Goal: Find specific page/section: Find specific page/section

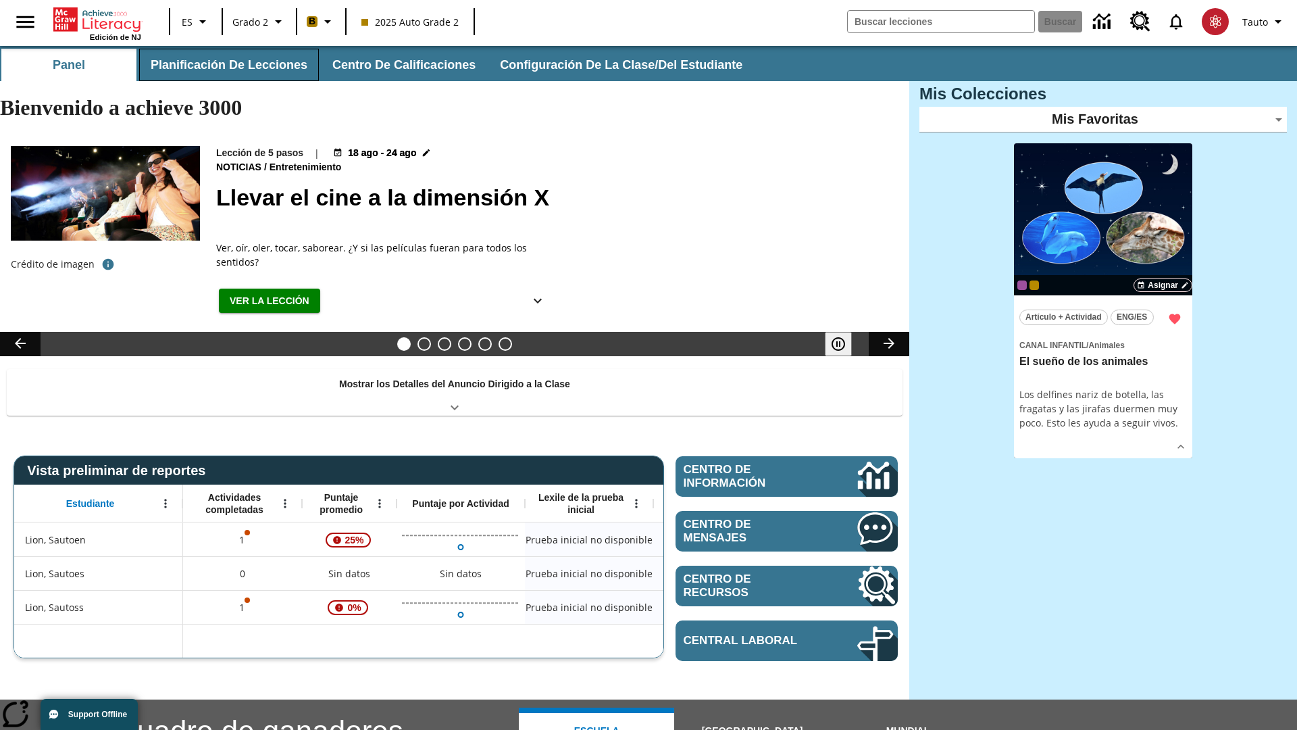
click at [226, 65] on button "Planificación de lecciones" at bounding box center [229, 65] width 180 height 32
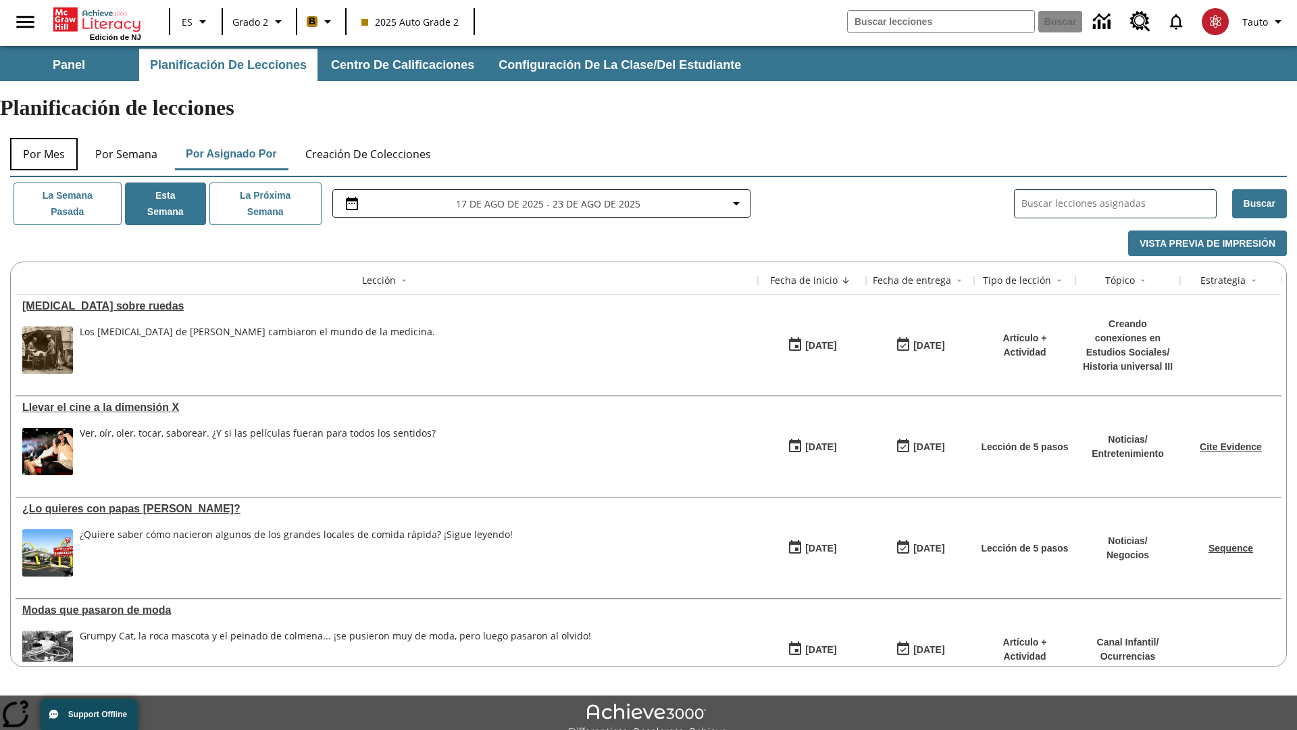
click at [44, 138] on button "Por mes" at bounding box center [44, 154] width 68 height 32
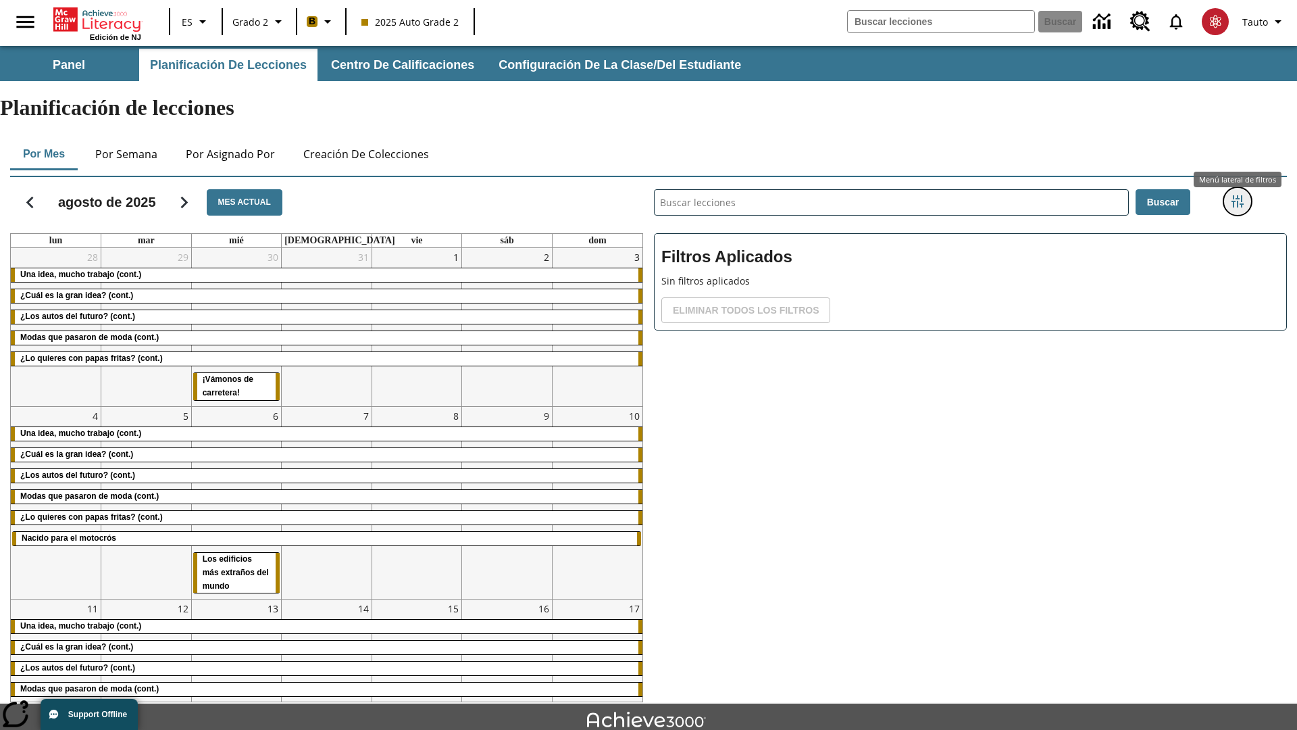
click at [1237, 195] on icon "Menú lateral de filtros" at bounding box center [1238, 201] width 12 height 12
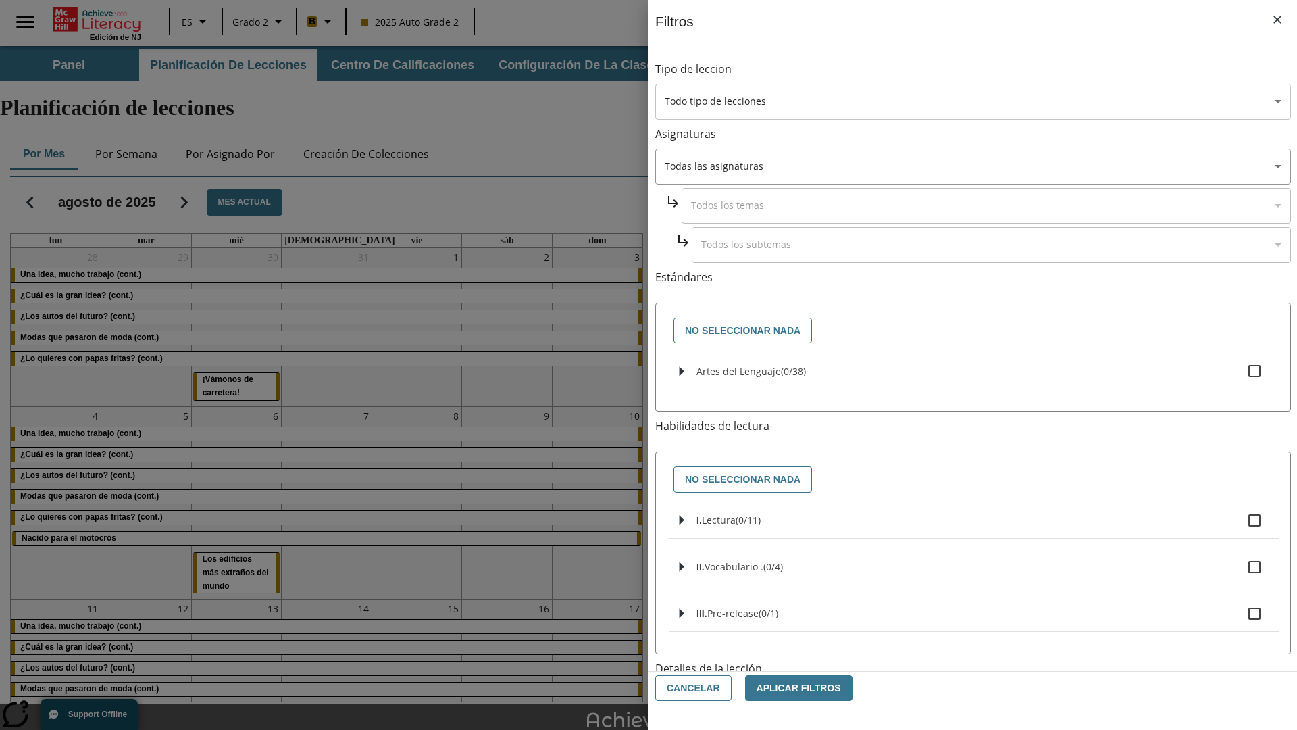
click at [973, 101] on body "[MEDICAL_DATA] al contenido principal Edición de NJ ES Grado 2 B 2025 Auto Grad…" at bounding box center [648, 418] width 1297 height 745
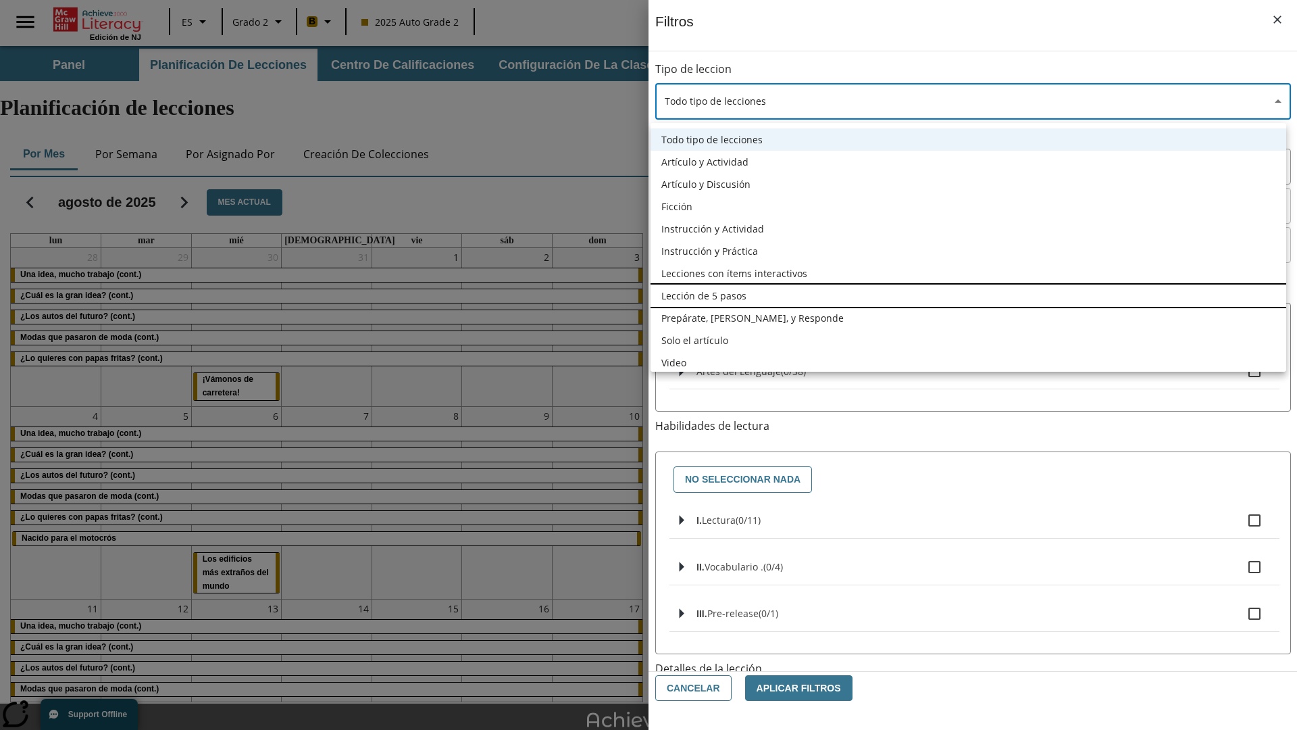
click at [968, 295] on li "Lección de 5 pasos" at bounding box center [969, 296] width 636 height 22
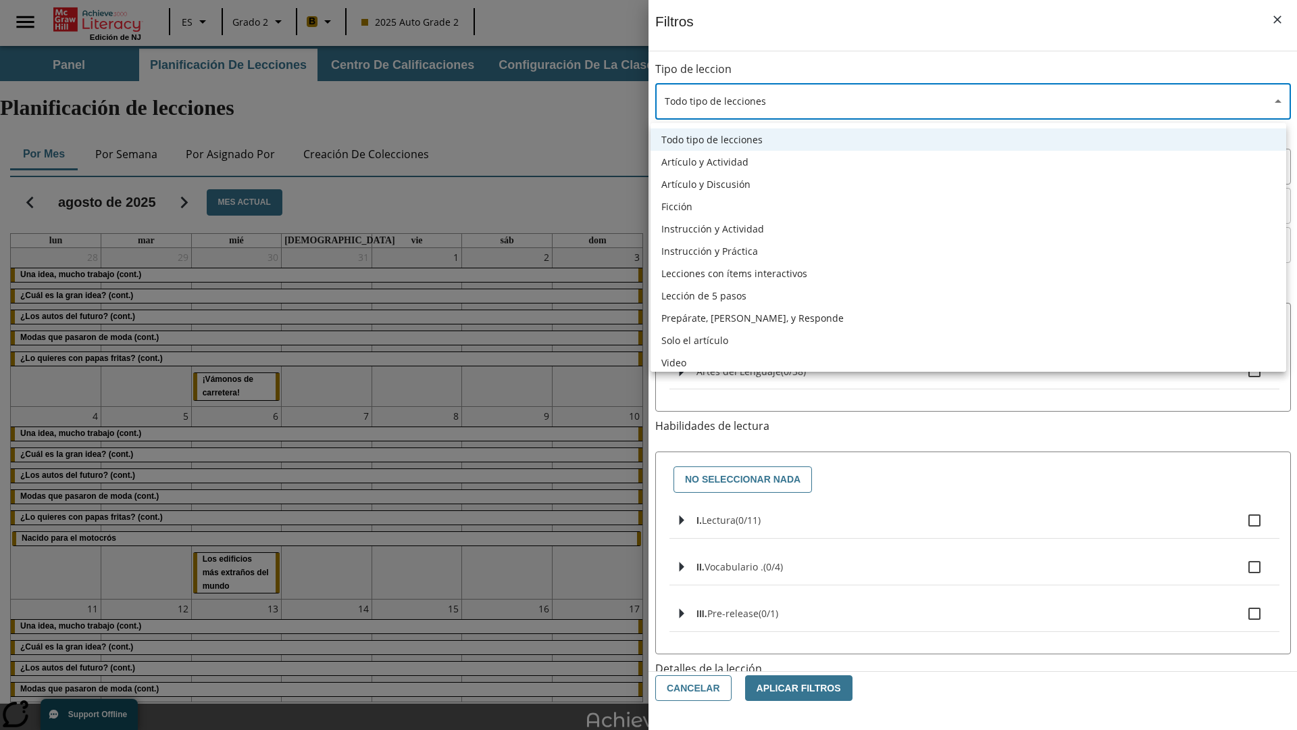
type input "1"
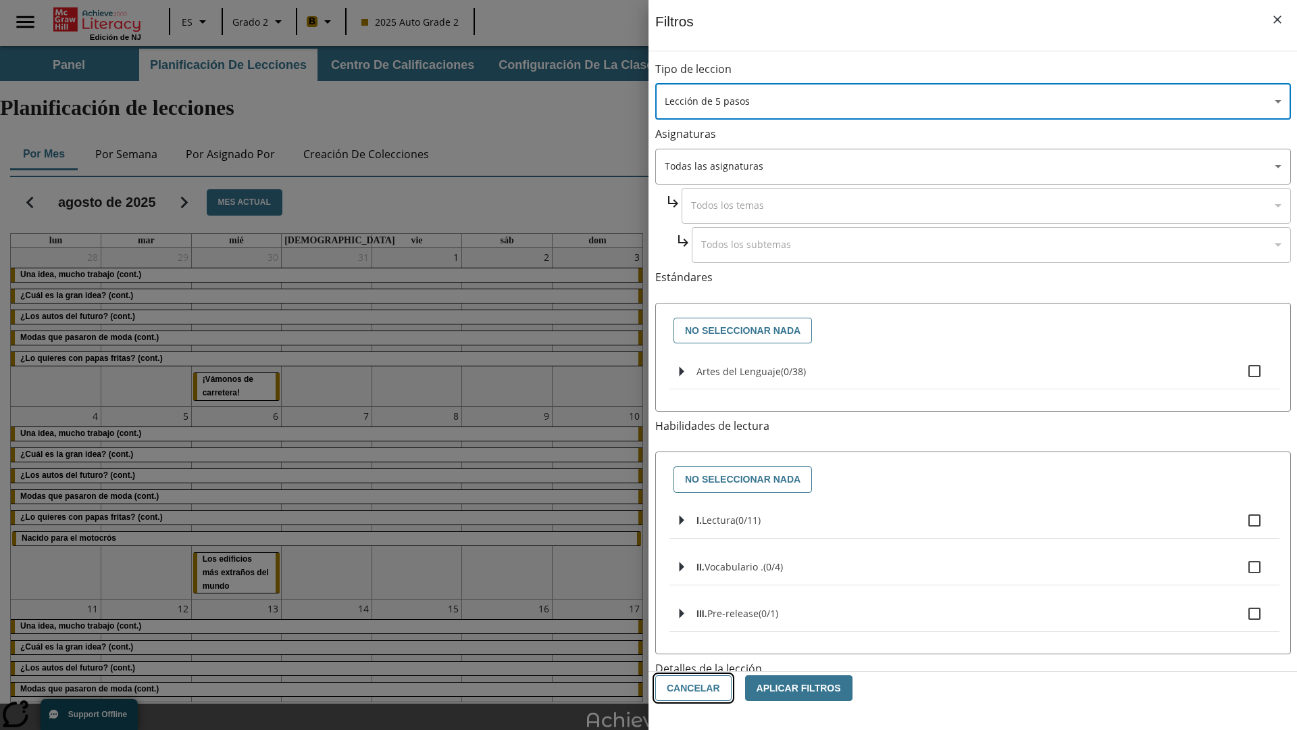
click at [691, 688] on button "Cancelar" at bounding box center [694, 688] width 76 height 26
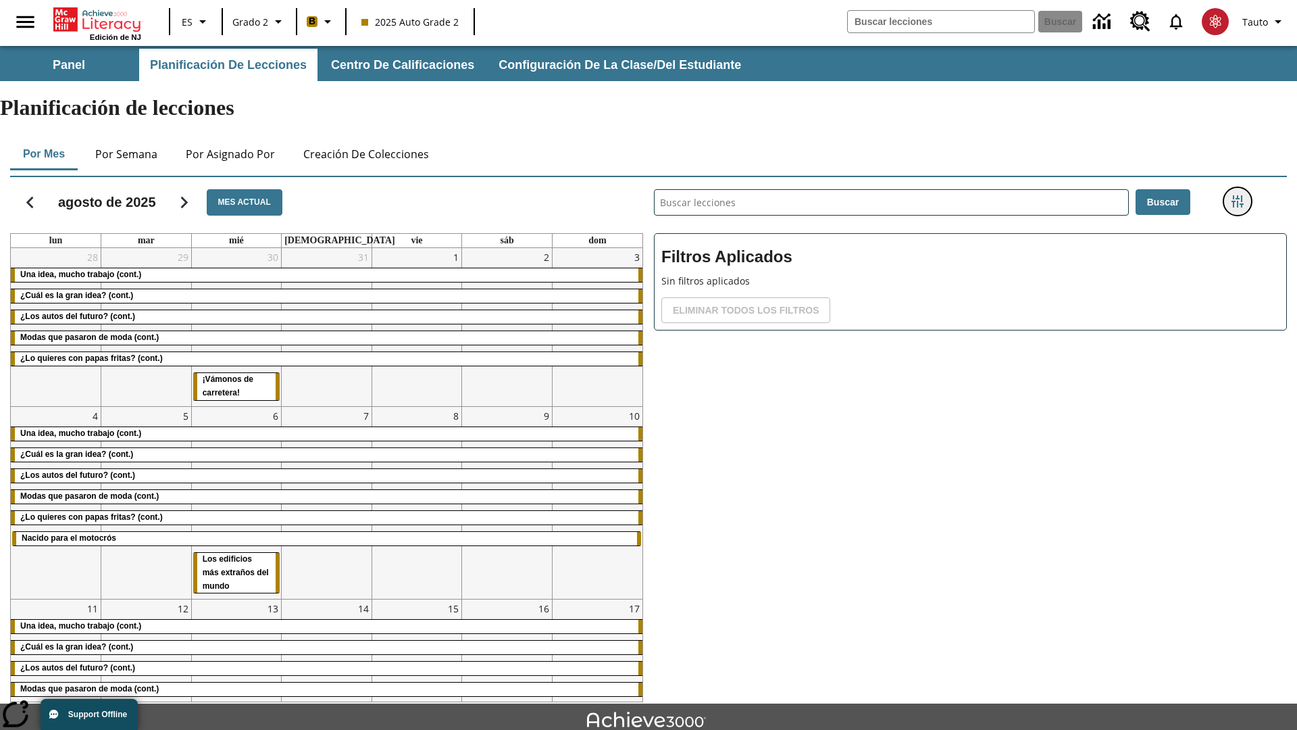
click at [1237, 195] on icon "Menú lateral de filtros" at bounding box center [1238, 201] width 12 height 12
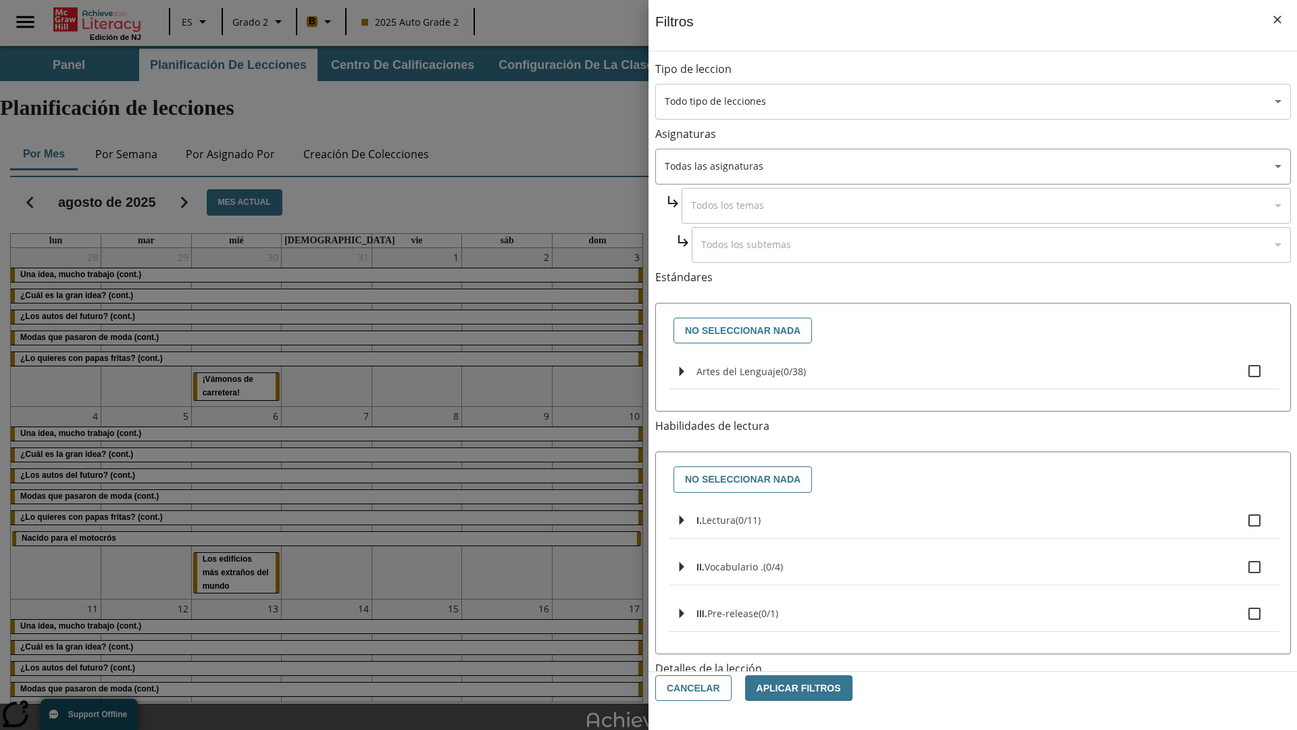
click at [973, 101] on body "[MEDICAL_DATA] al contenido principal Edición de NJ ES Grado 2 B 2025 Auto Grad…" at bounding box center [648, 418] width 1297 height 745
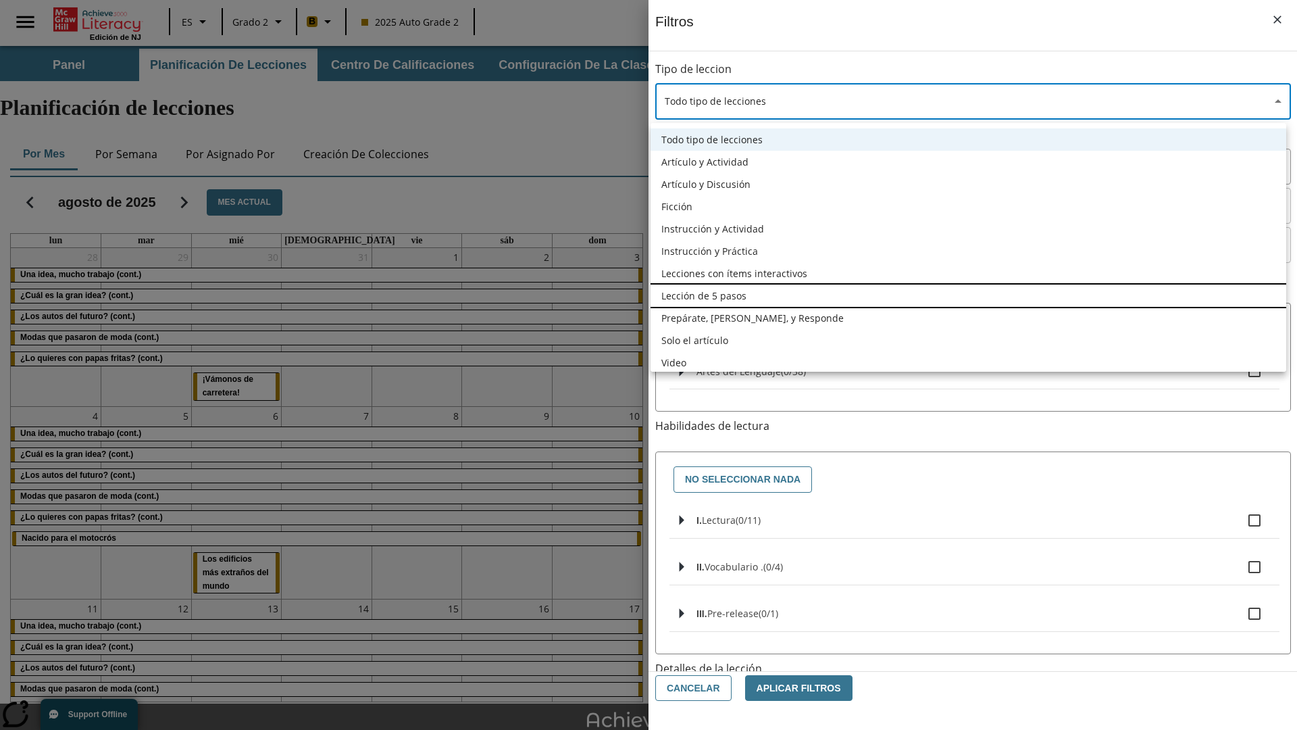
click at [968, 295] on li "Lección de 5 pasos" at bounding box center [969, 296] width 636 height 22
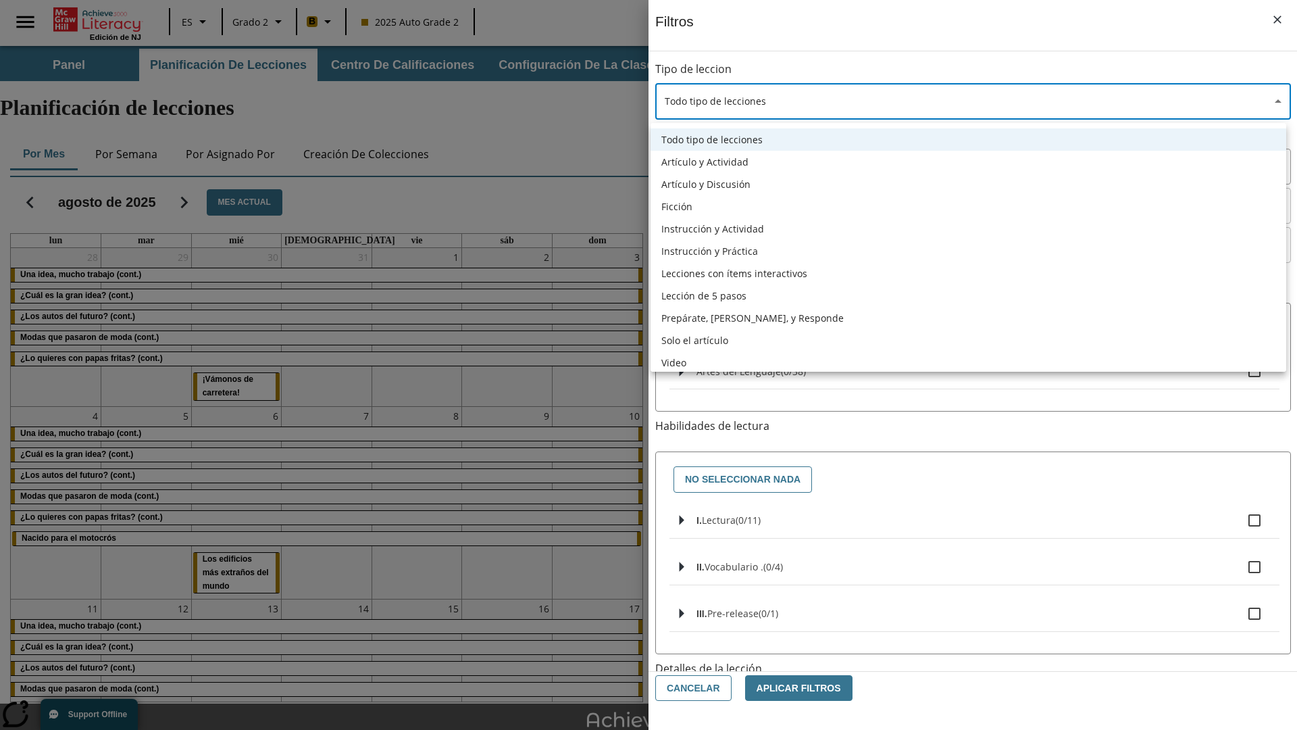
type input "1"
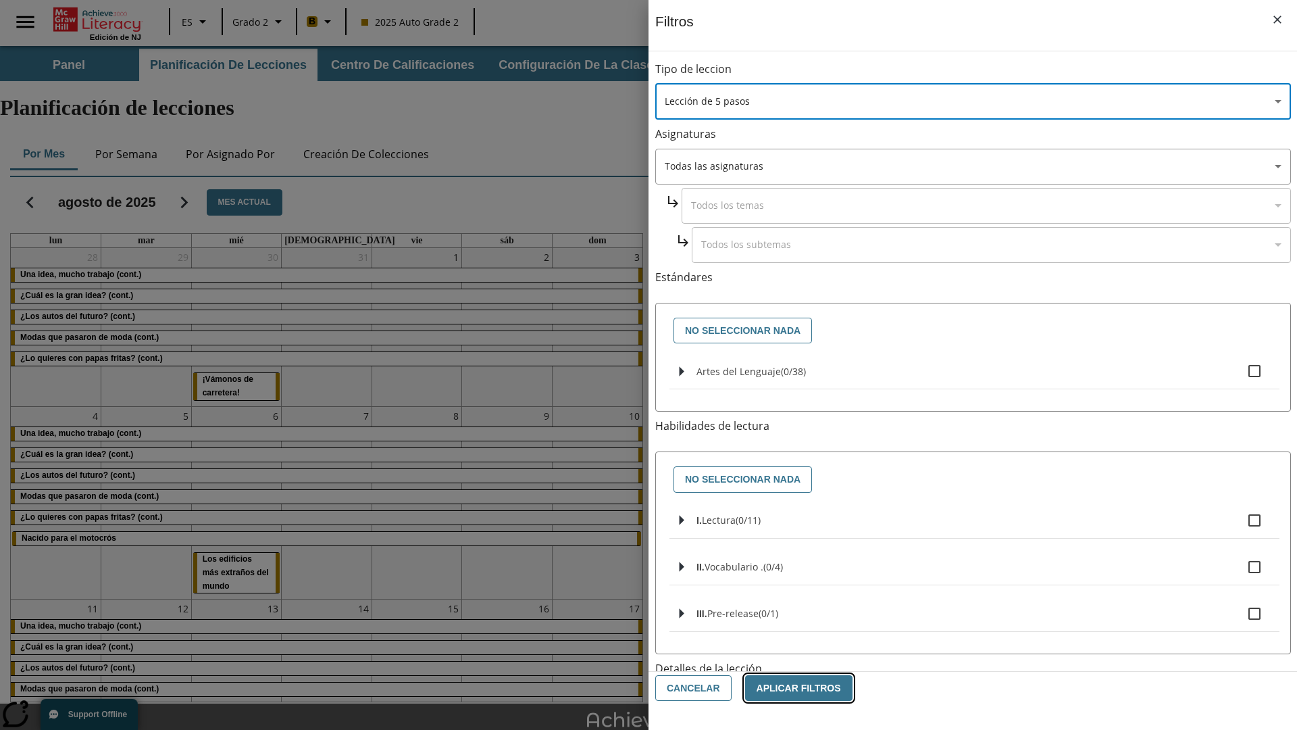
click at [791, 688] on button "Aplicar Filtros" at bounding box center [798, 688] width 107 height 26
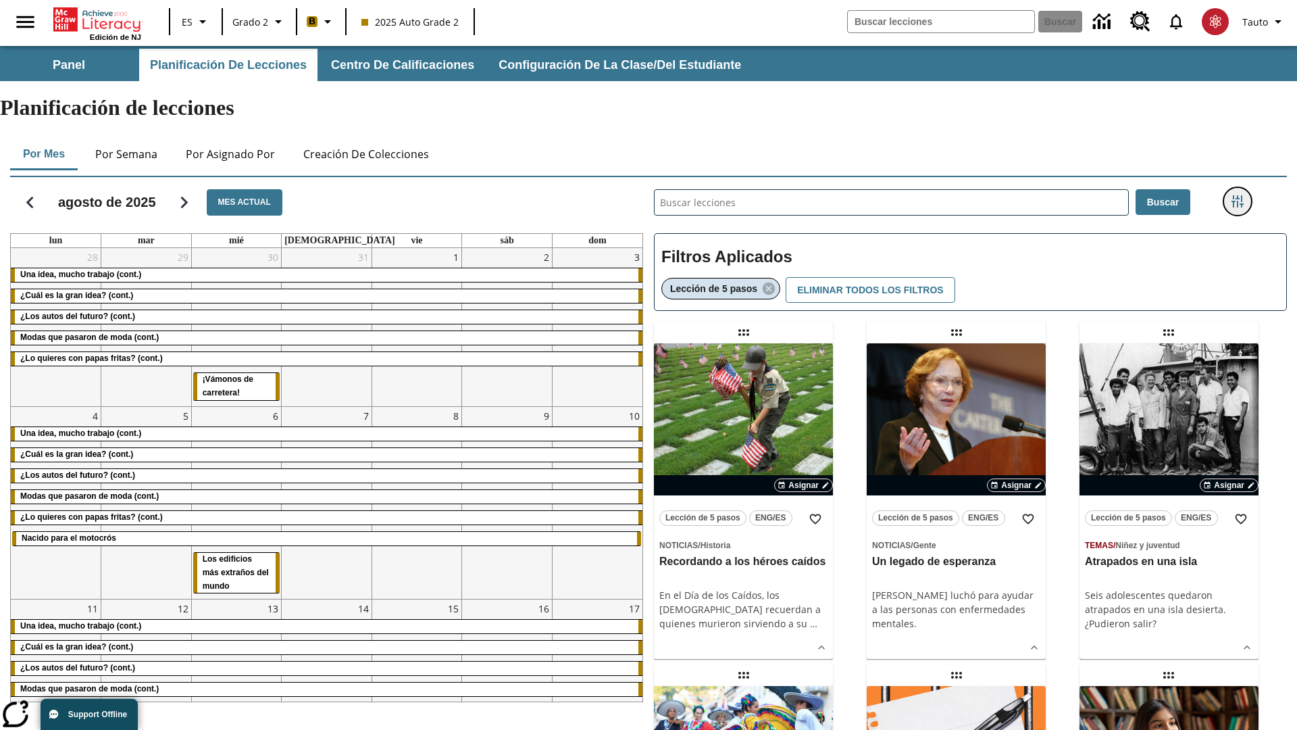
click at [1237, 195] on icon "Menú lateral de filtros" at bounding box center [1238, 201] width 12 height 12
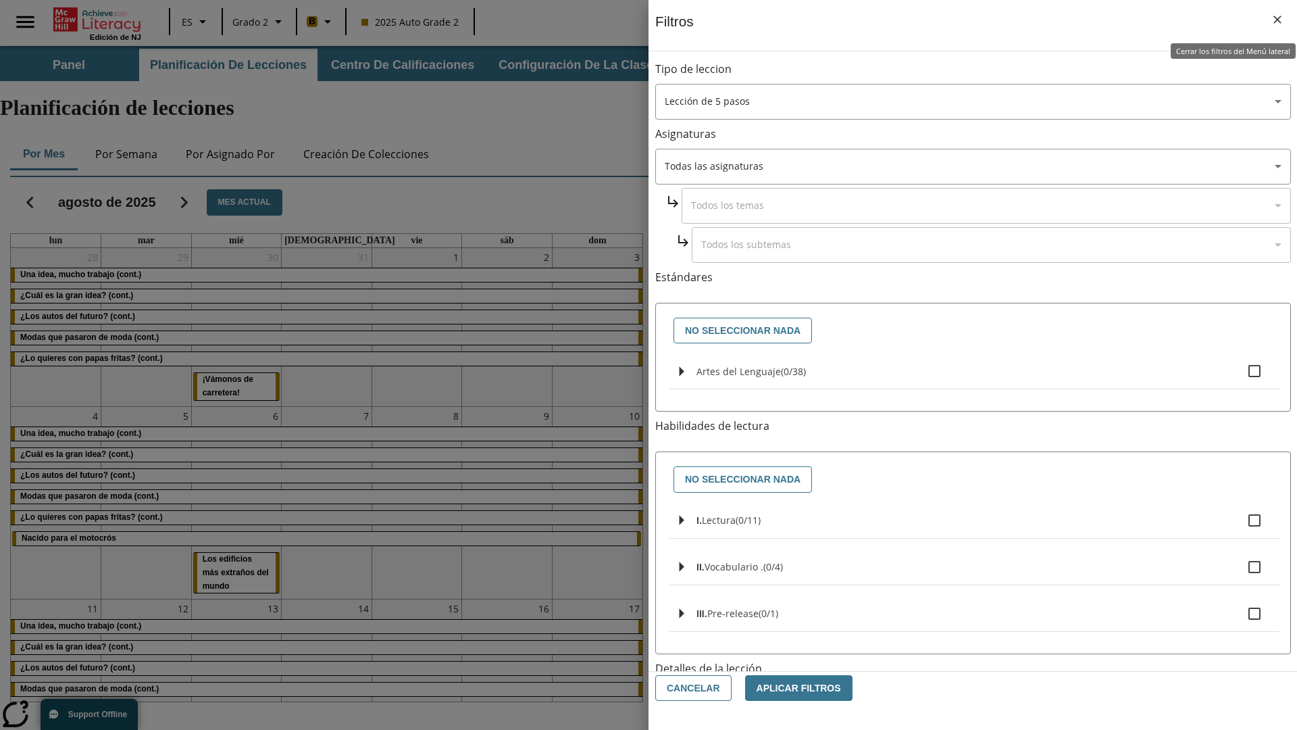
click at [1278, 20] on icon "Cerrar los filtros del Menú lateral" at bounding box center [1278, 20] width 8 height 8
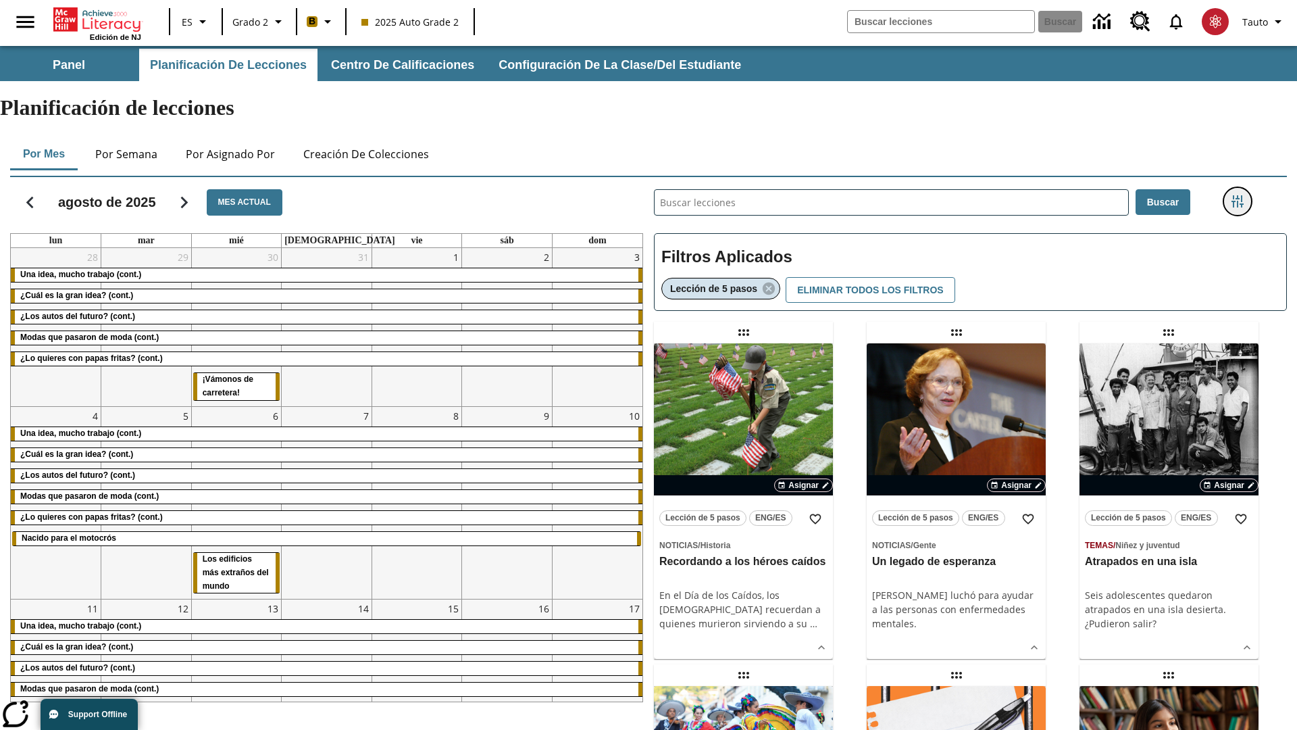
click at [1237, 195] on icon "Menú lateral de filtros" at bounding box center [1238, 201] width 12 height 12
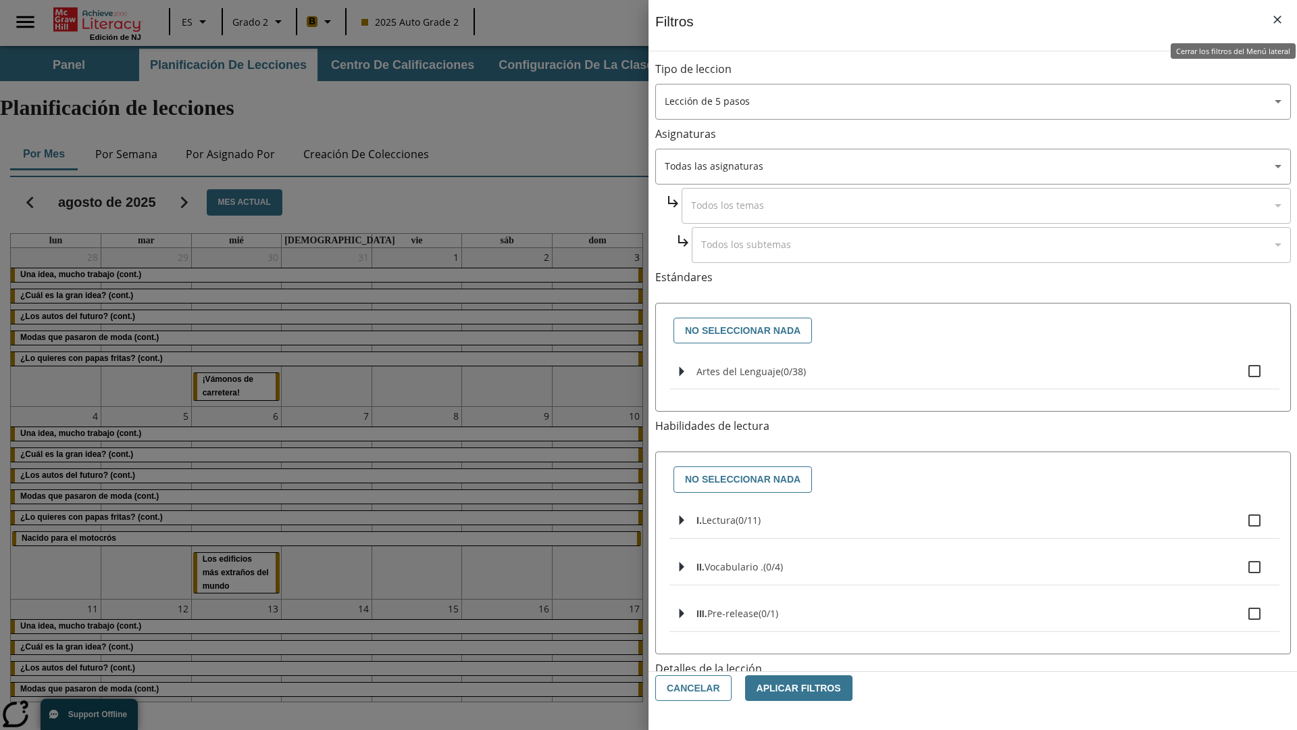
click at [1278, 20] on icon "Cerrar los filtros del Menú lateral" at bounding box center [1278, 20] width 8 height 8
click at [1237, 195] on icon "Menú lateral de filtros" at bounding box center [1238, 201] width 12 height 12
